Goal: Task Accomplishment & Management: Manage account settings

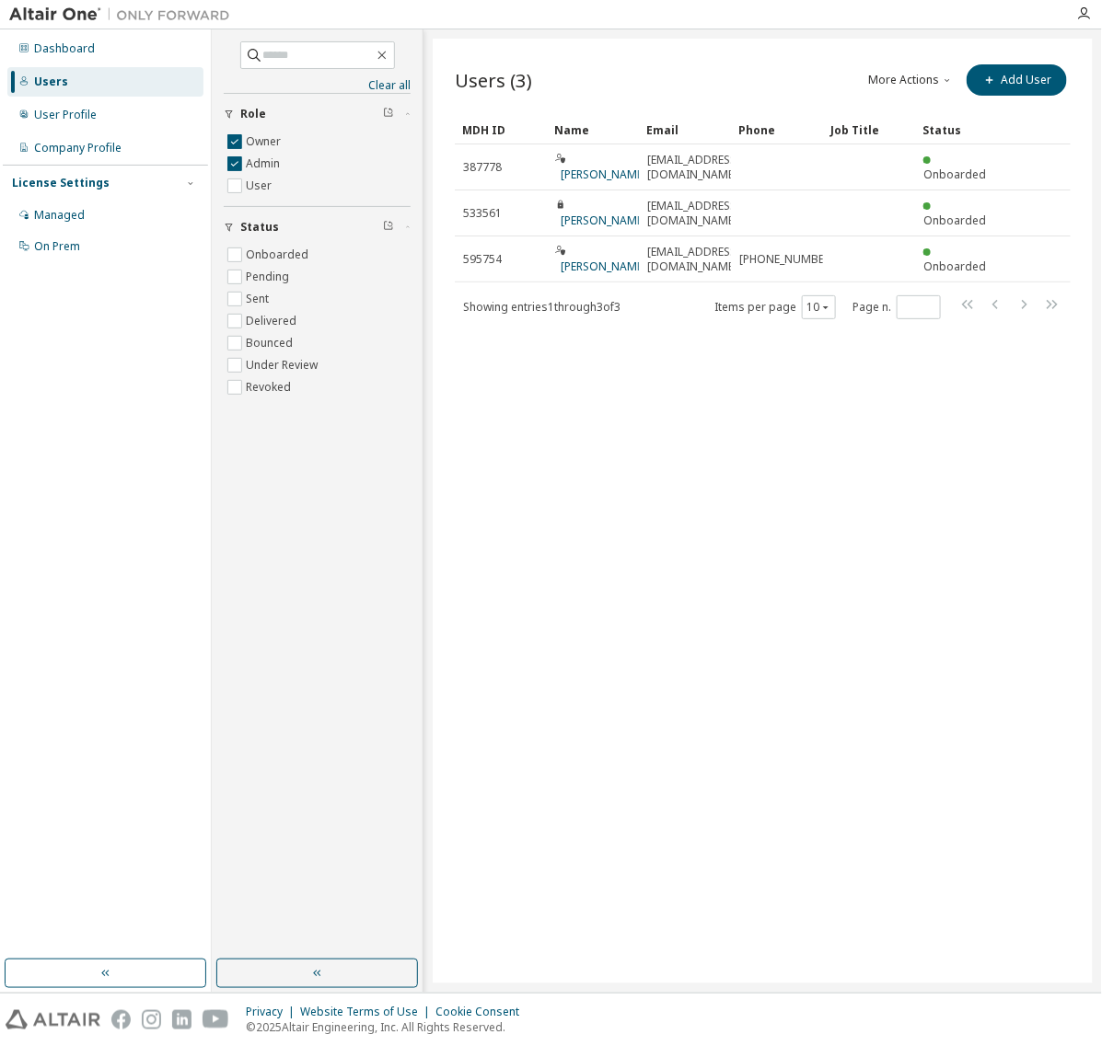
click at [907, 81] on button "More Actions" at bounding box center [911, 79] width 88 height 31
click at [794, 486] on div "Users (3) More Actions Import From CSV Export To CSV Add User Clear Load Save S…" at bounding box center [763, 511] width 660 height 945
click at [318, 971] on icon "button" at bounding box center [317, 973] width 15 height 15
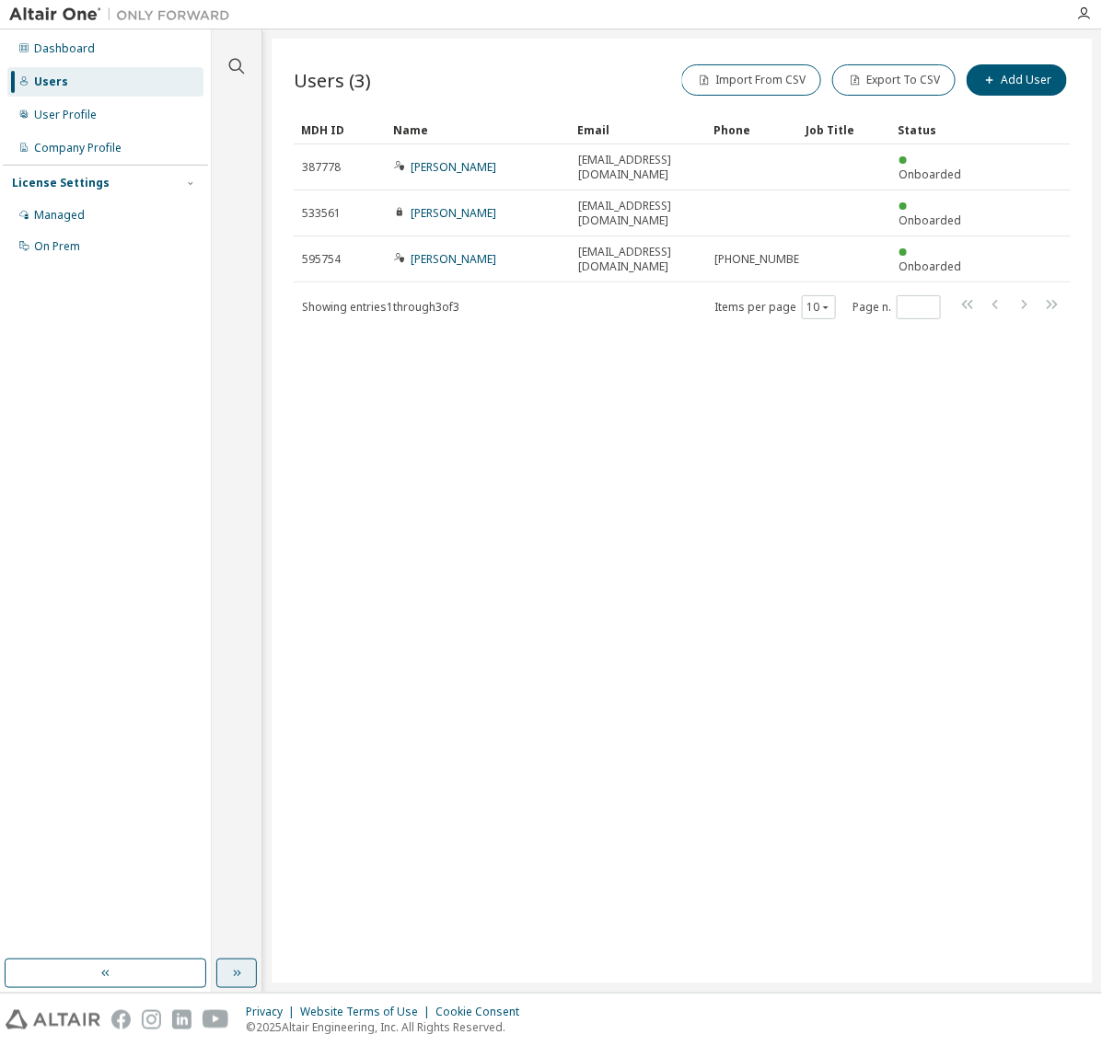
click at [60, 71] on div "Users" at bounding box center [105, 81] width 196 height 29
click at [79, 971] on button "button" at bounding box center [106, 973] width 202 height 29
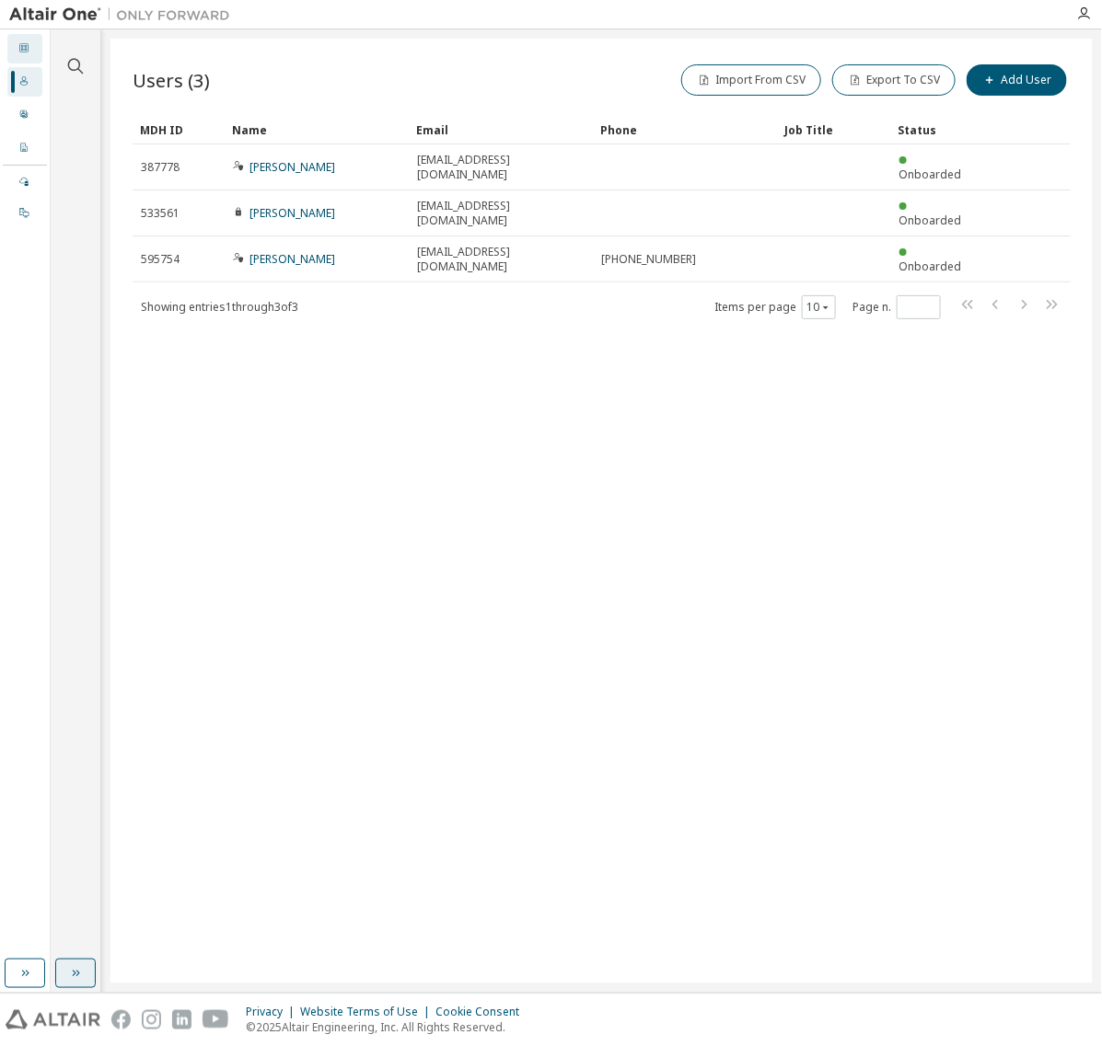
click at [23, 47] on icon at bounding box center [23, 47] width 11 height 11
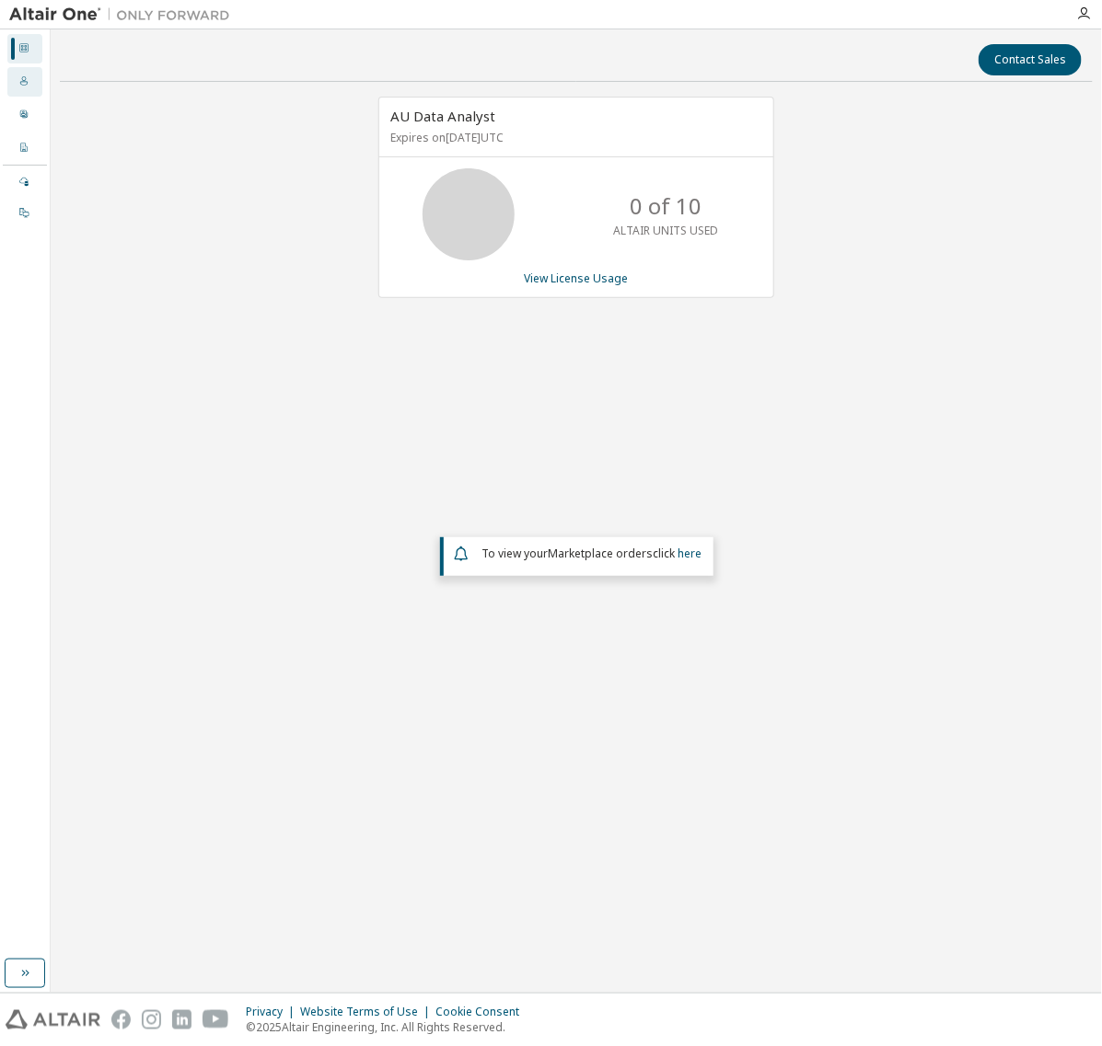
click at [25, 75] on icon at bounding box center [23, 80] width 11 height 11
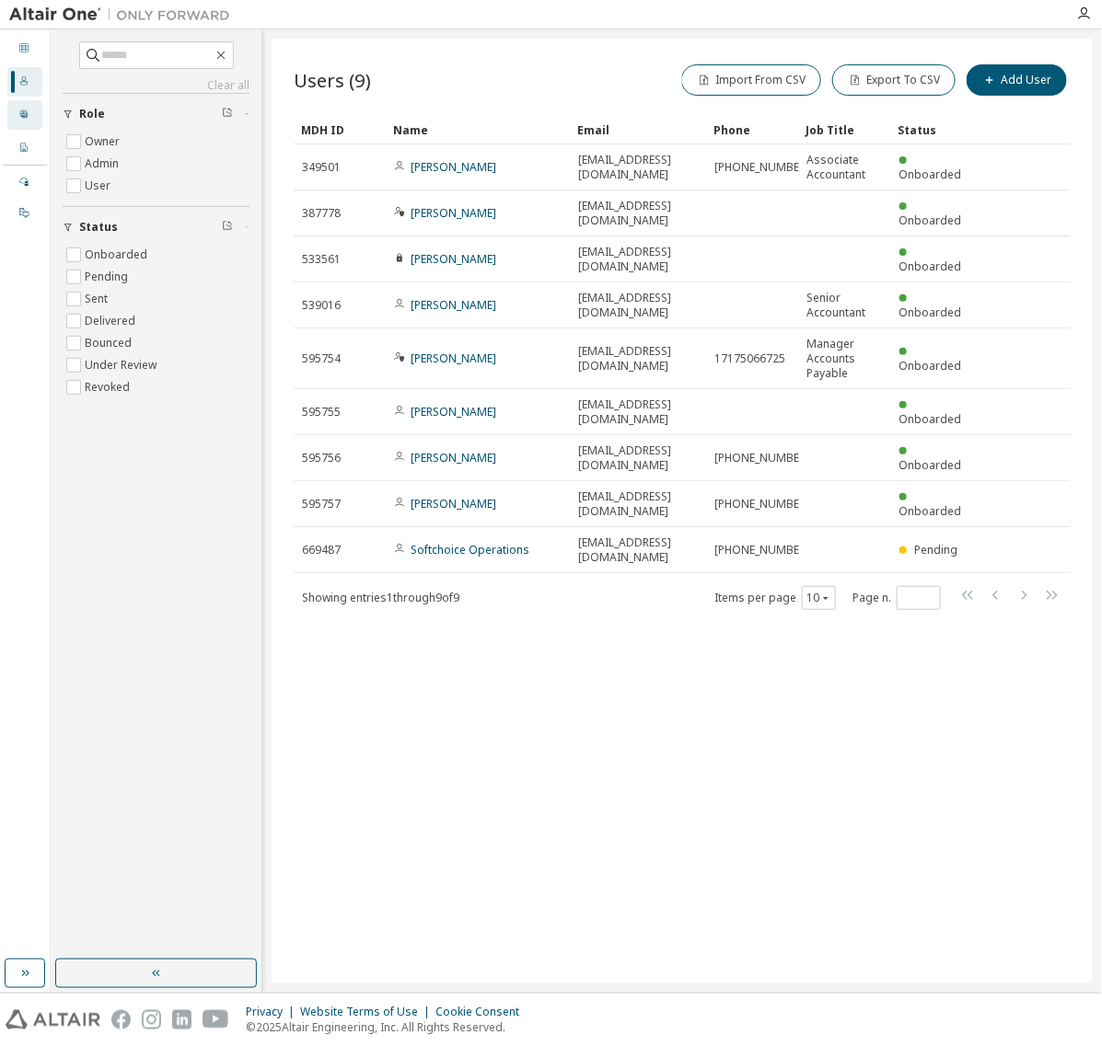
click at [24, 104] on div "User Profile" at bounding box center [24, 114] width 35 height 29
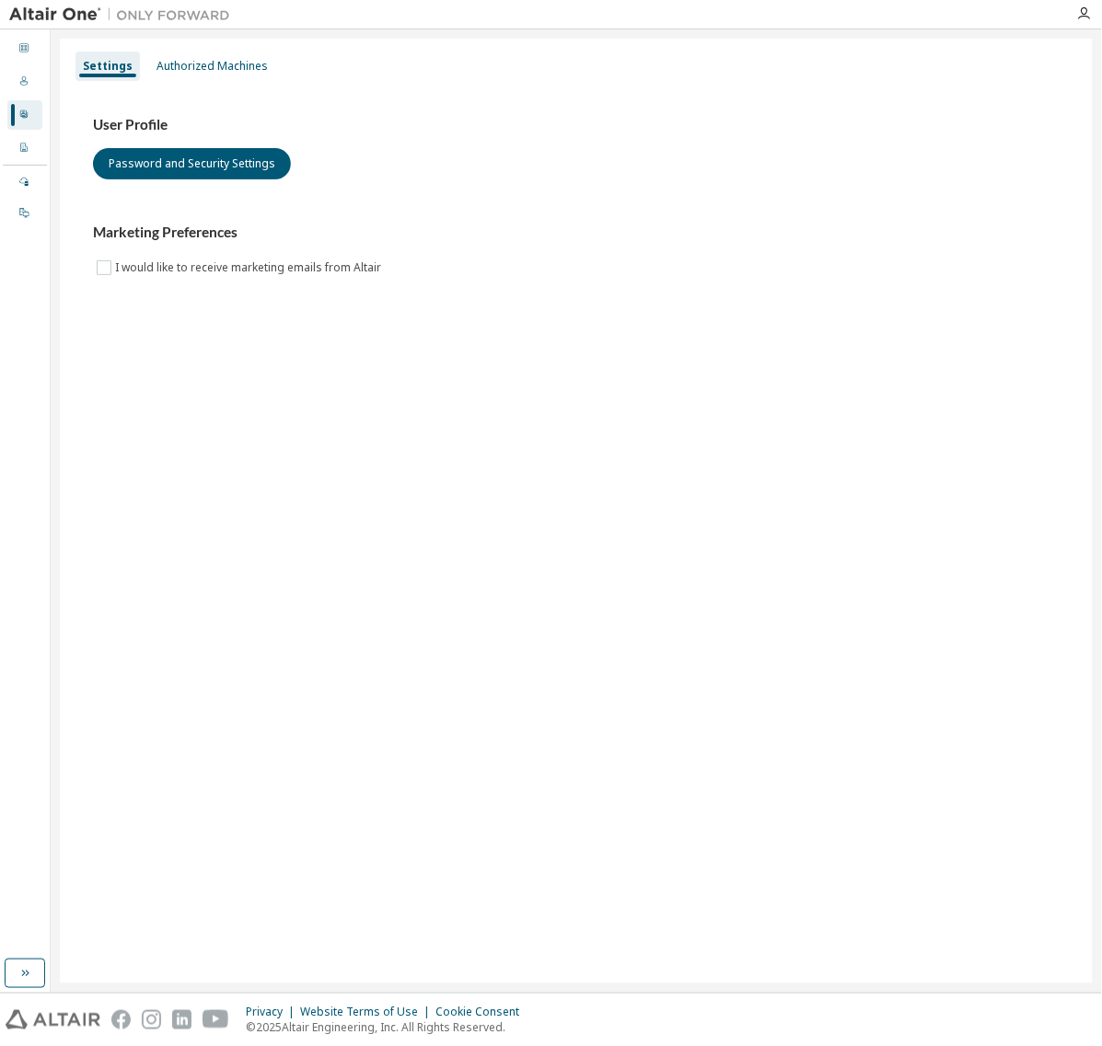
click at [79, 14] on img at bounding box center [124, 15] width 230 height 18
click at [23, 184] on icon at bounding box center [23, 181] width 11 height 11
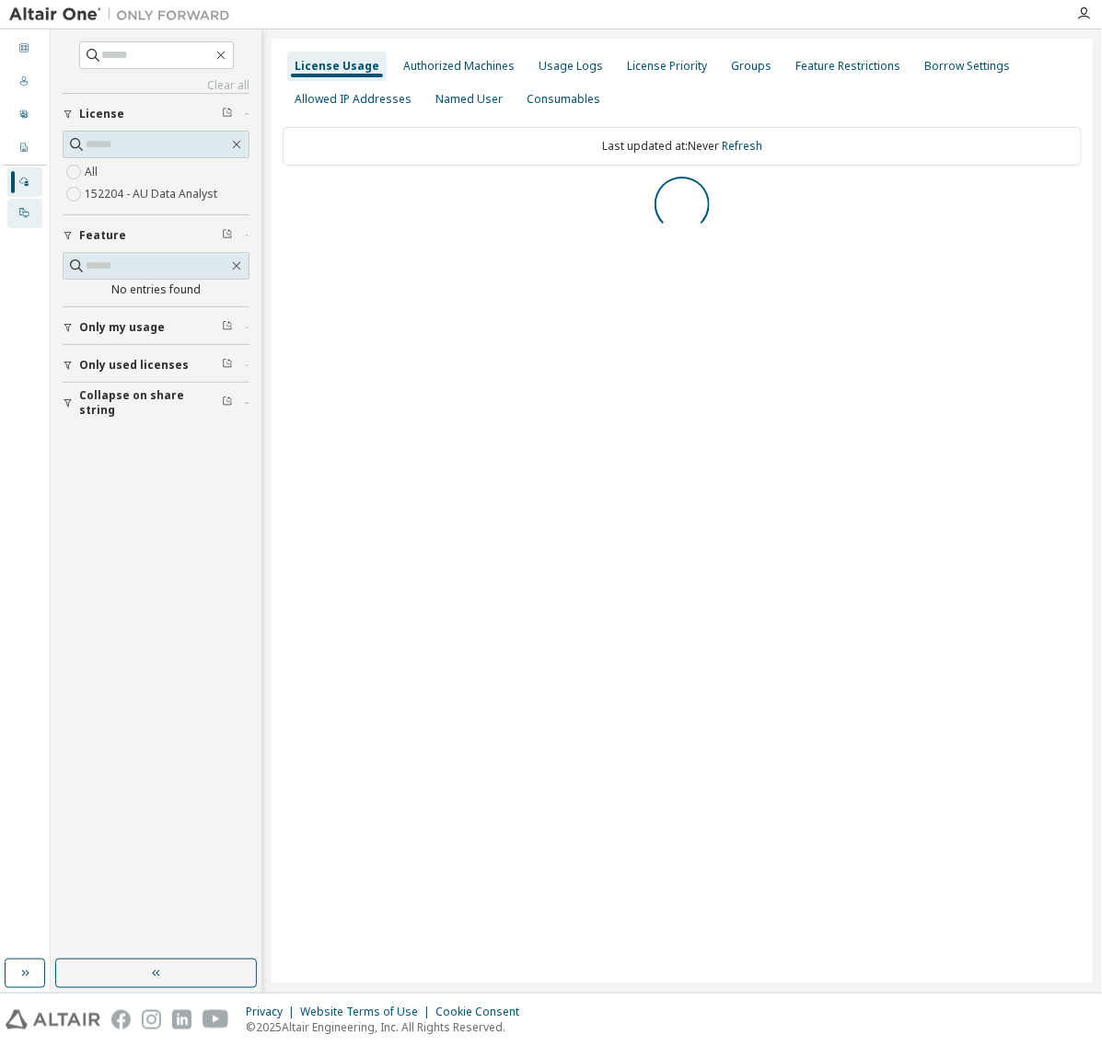
click at [23, 213] on icon at bounding box center [23, 212] width 9 height 9
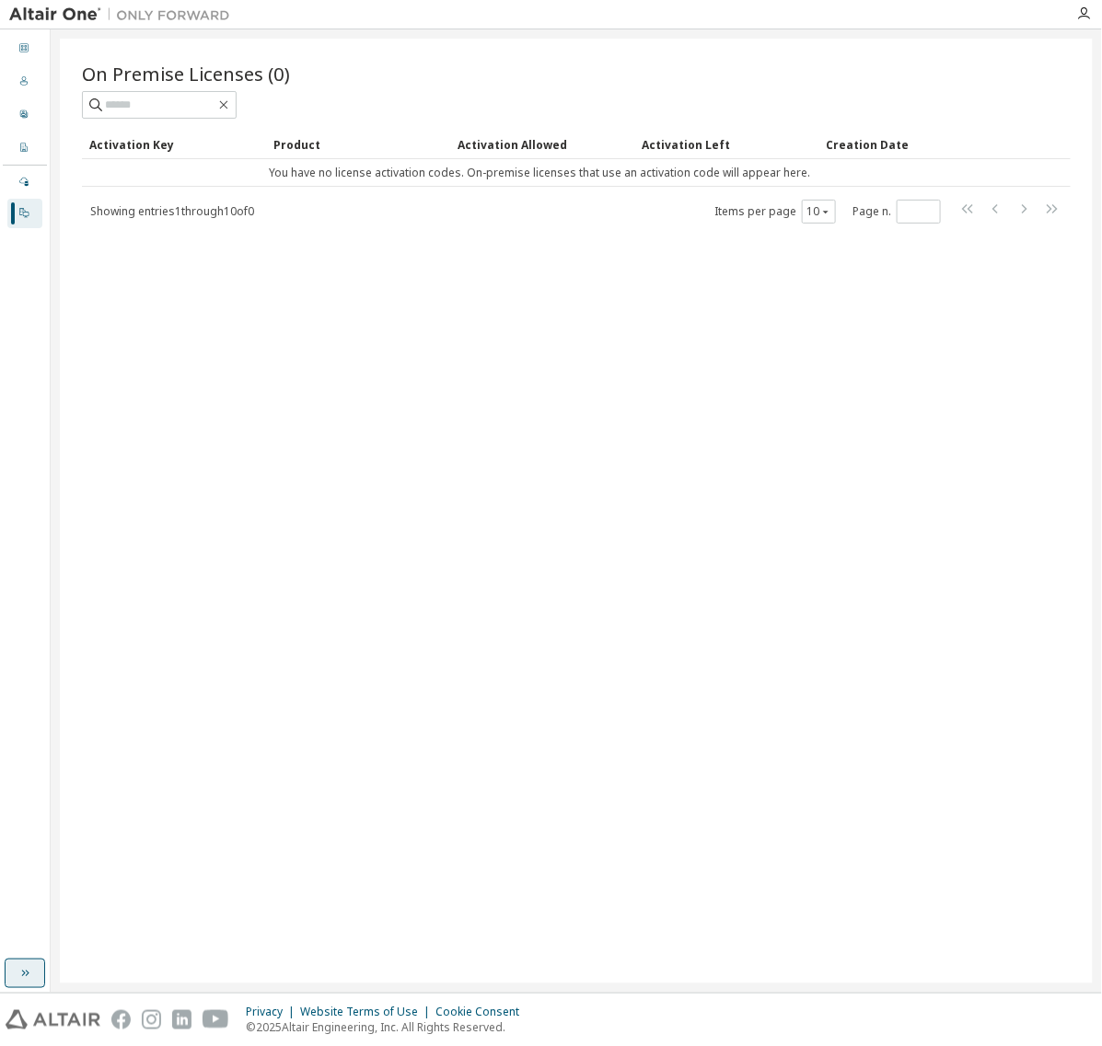
click at [9, 976] on button "button" at bounding box center [25, 973] width 40 height 29
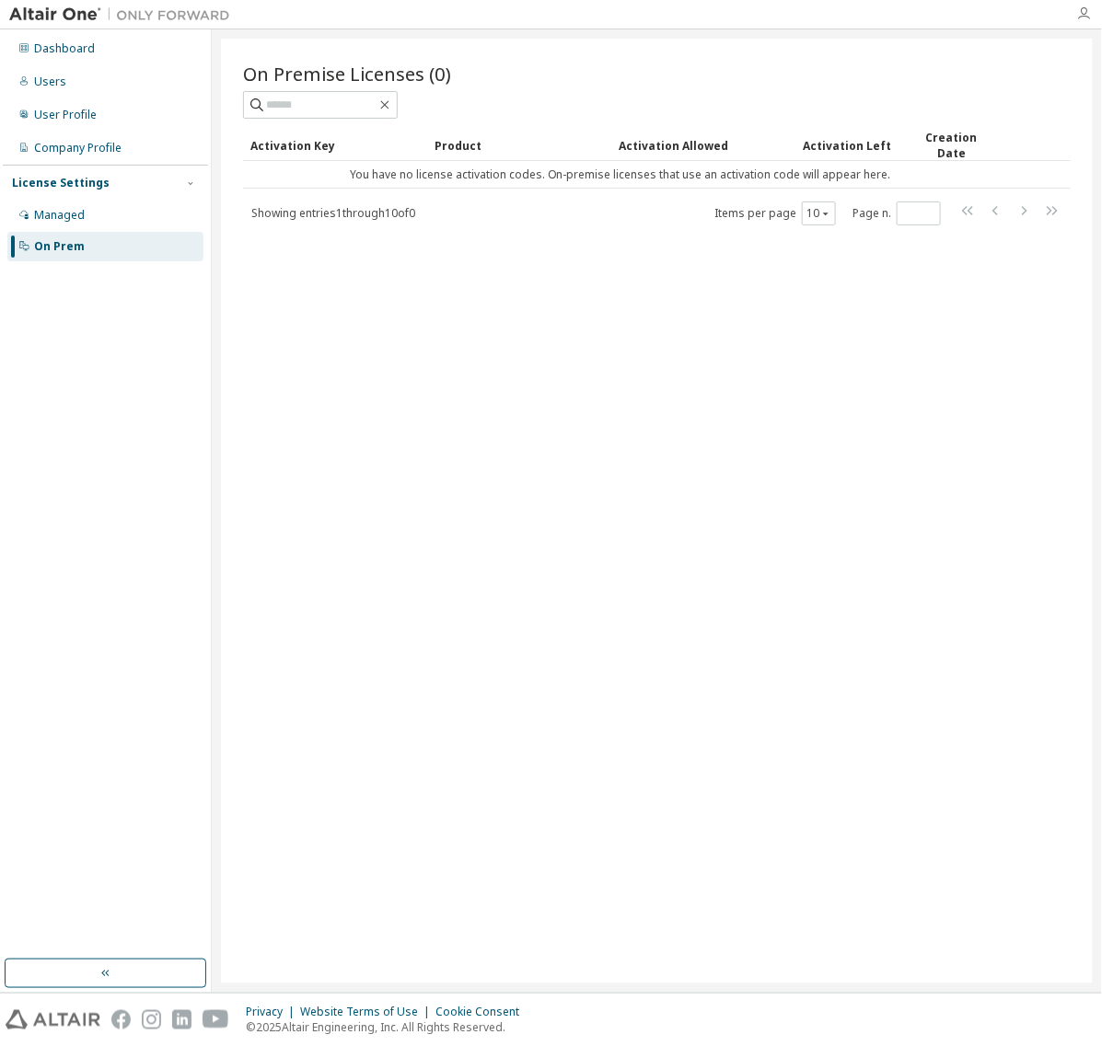
click at [1083, 12] on icon "button" at bounding box center [1083, 13] width 15 height 15
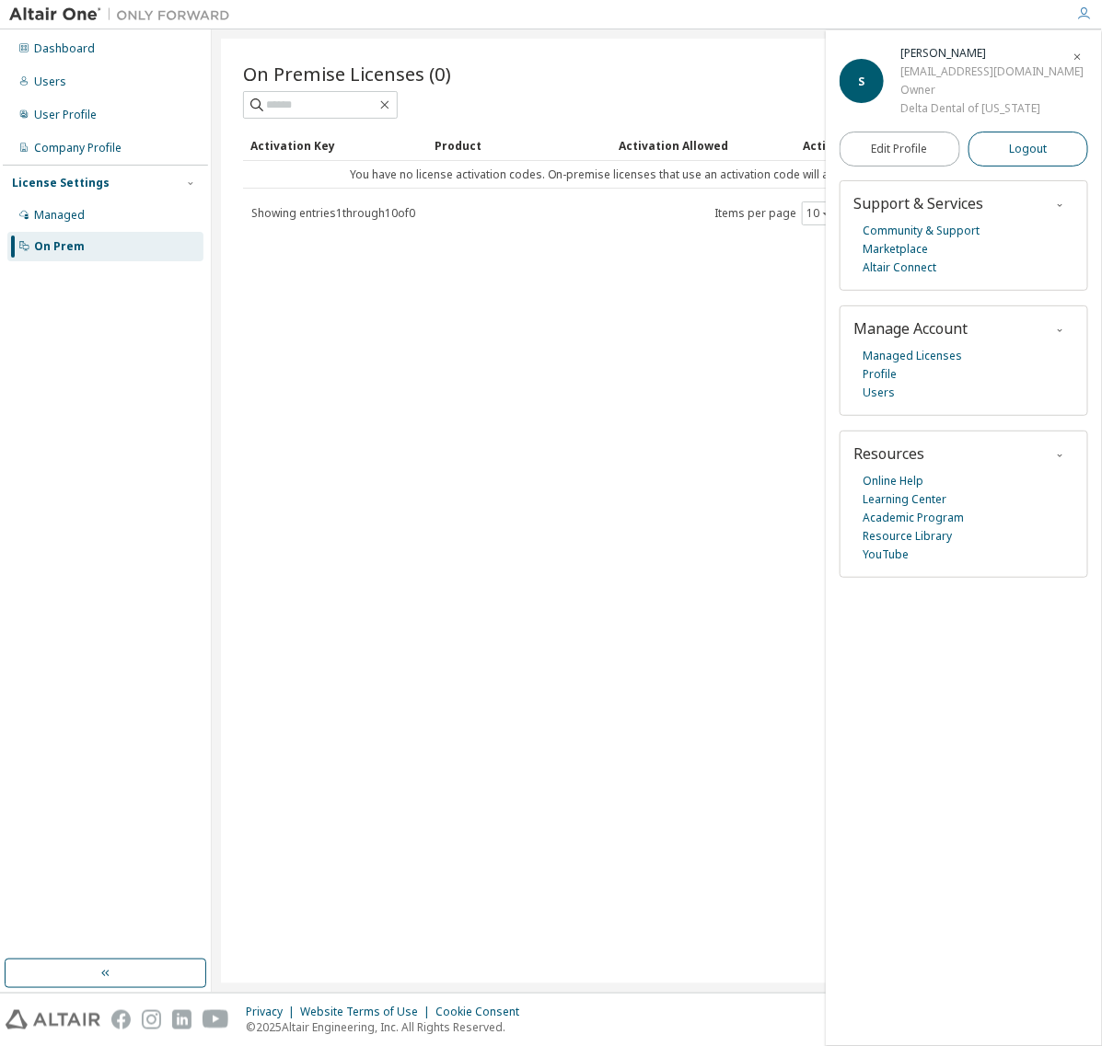
click at [988, 152] on button "Logout" at bounding box center [1028, 149] width 121 height 35
